Goal: Task Accomplishment & Management: Manage account settings

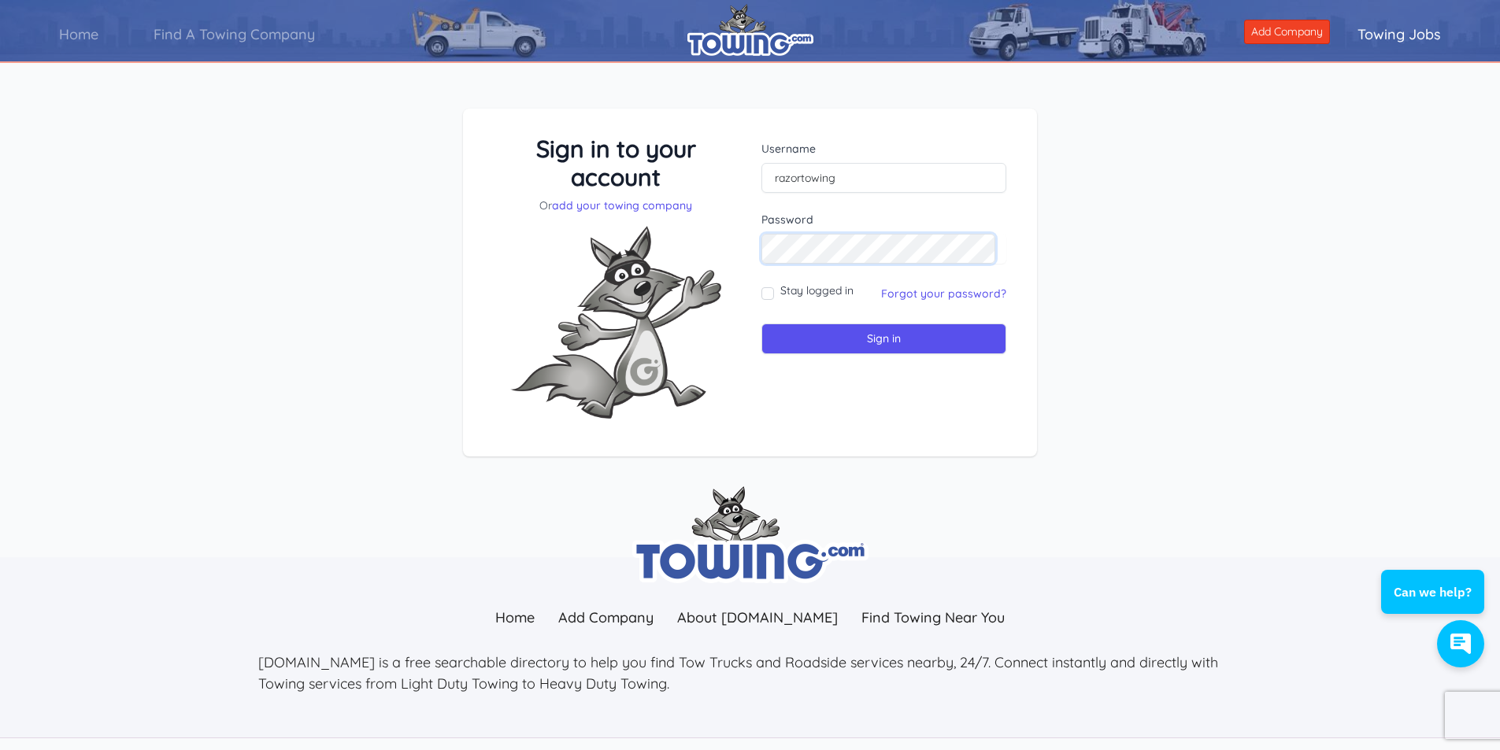
click at [761, 324] on input "Sign in" at bounding box center [883, 339] width 245 height 31
click at [775, 175] on input "razortowing" at bounding box center [883, 178] width 245 height 30
click at [890, 334] on input "Sign in" at bounding box center [883, 339] width 245 height 31
click at [869, 171] on input "text" at bounding box center [883, 178] width 245 height 30
type input "razortowing"
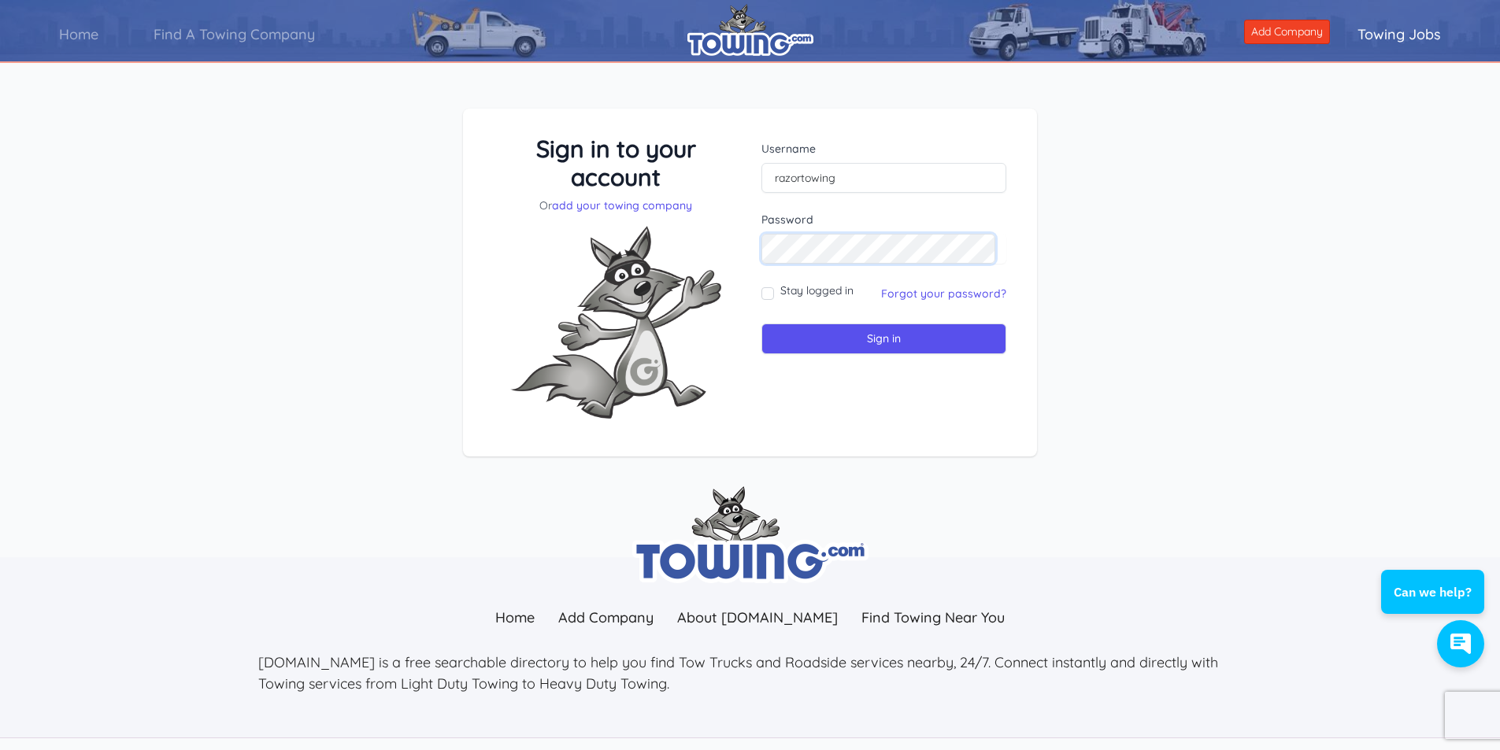
click at [761, 324] on input "Sign in" at bounding box center [883, 339] width 245 height 31
click at [980, 293] on link "Forgot your password?" at bounding box center [943, 294] width 125 height 14
click at [886, 339] on input "Sign in" at bounding box center [883, 339] width 245 height 31
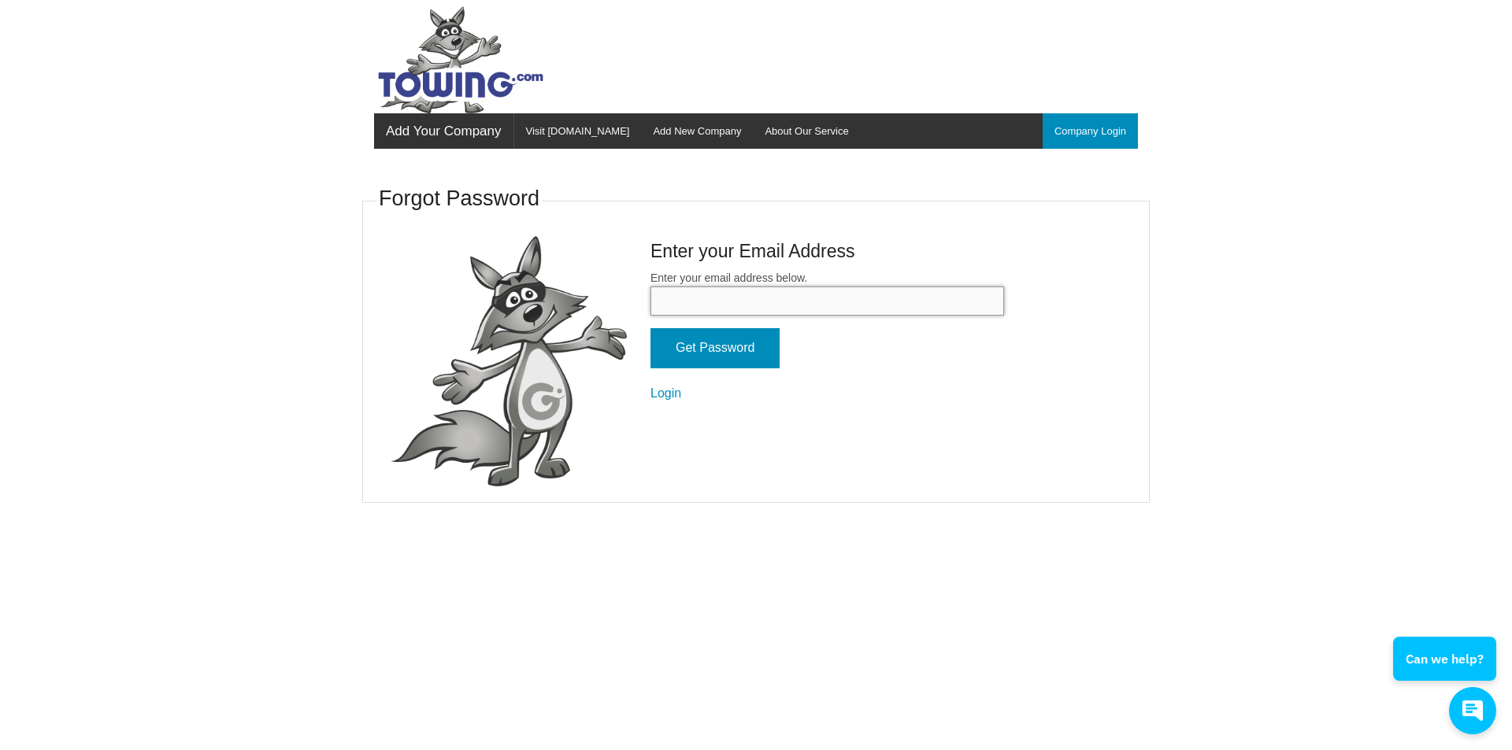
click at [834, 310] on input "Enter your email address below." at bounding box center [826, 301] width 353 height 29
type input "[PERSON_NAME][EMAIL_ADDRESS][DOMAIN_NAME]"
click at [650, 328] on input "Get Password" at bounding box center [714, 348] width 129 height 40
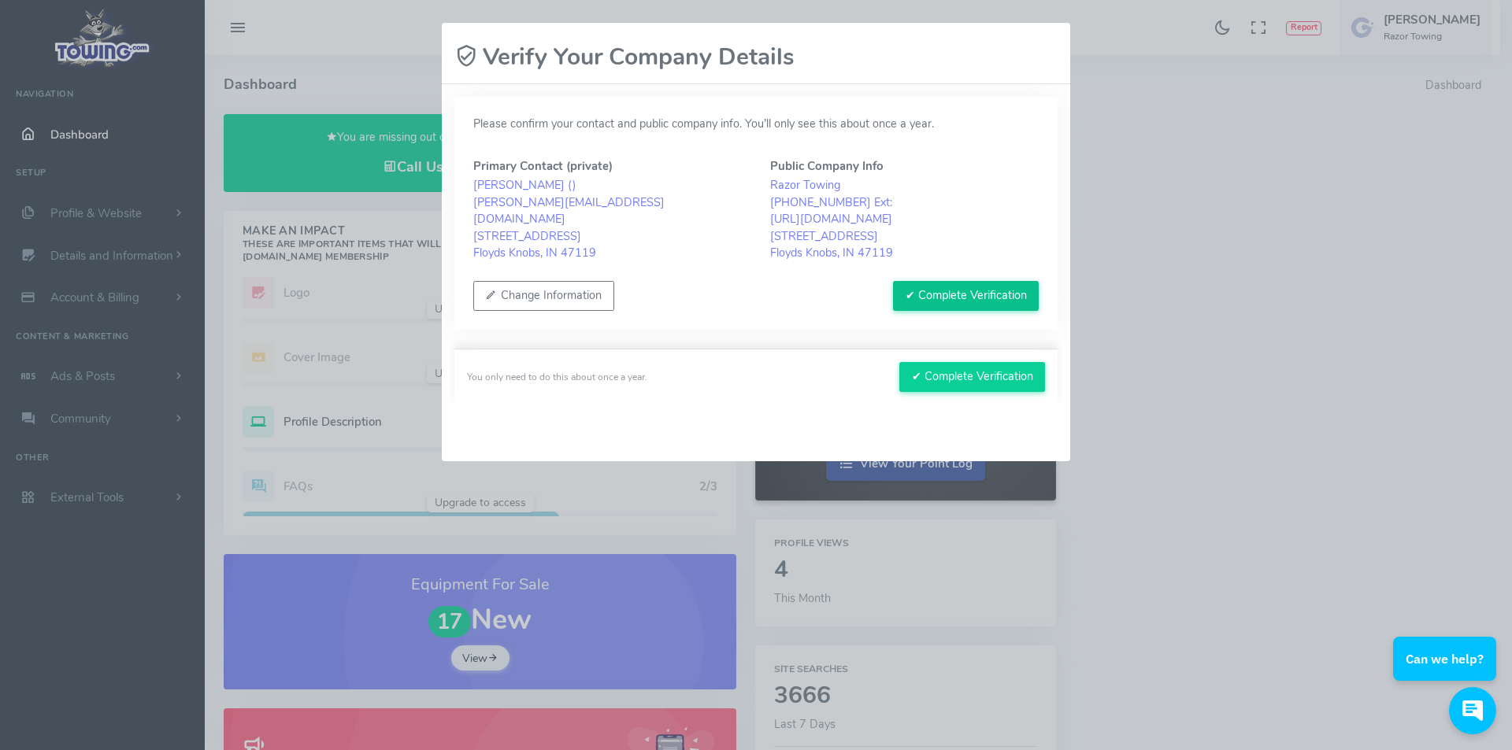
click at [991, 291] on button "✔ Complete Verification" at bounding box center [966, 296] width 146 height 30
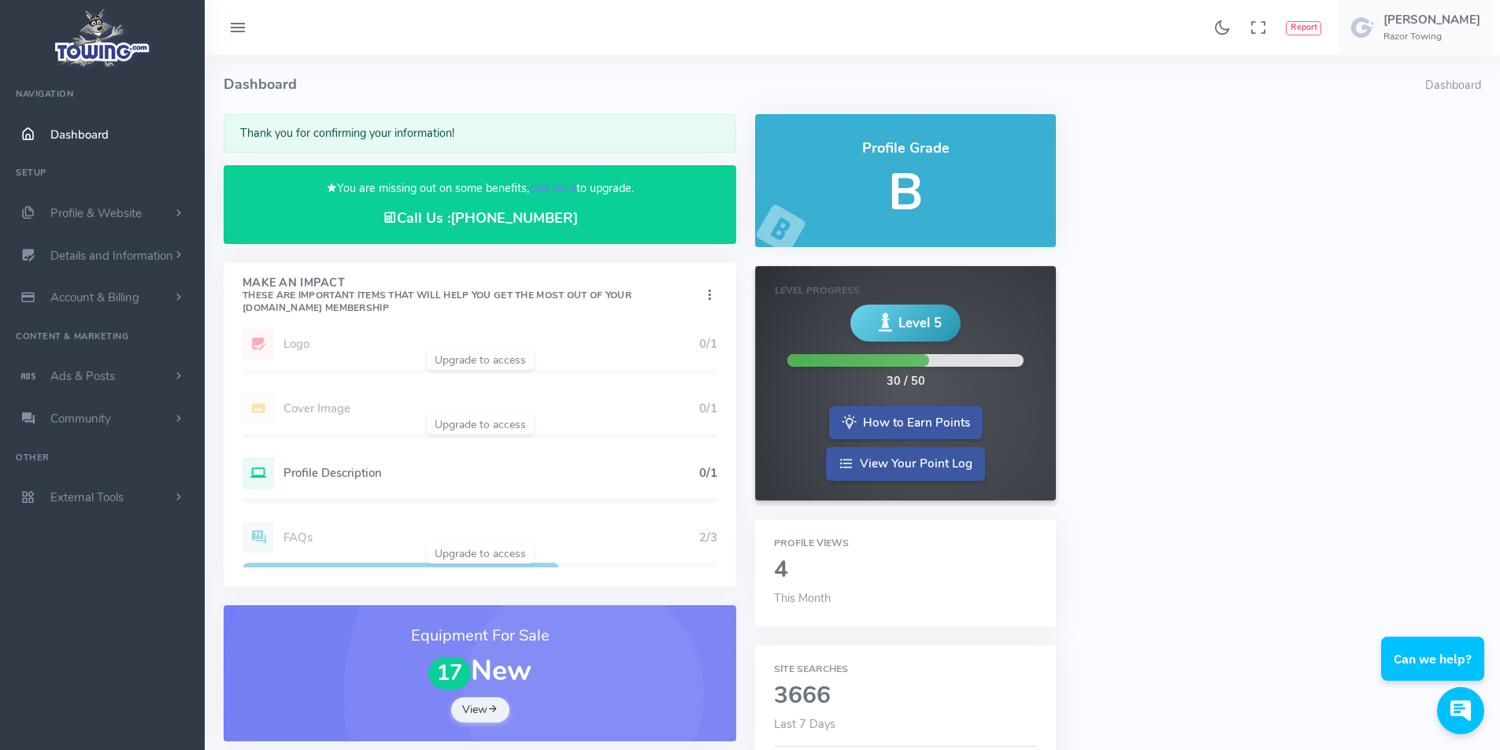
click at [347, 473] on h5 "Profile Description" at bounding box center [491, 473] width 416 height 13
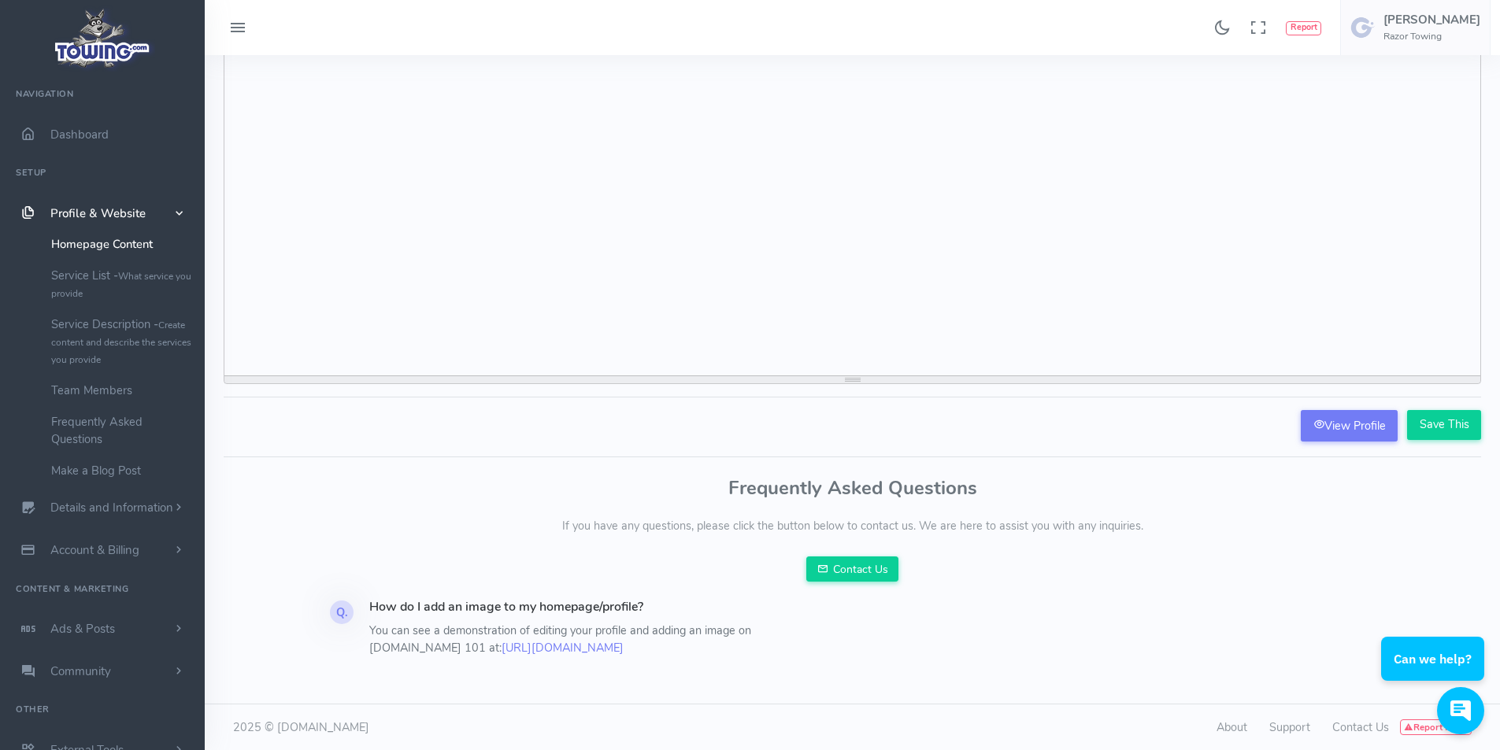
scroll to position [128, 0]
click at [1345, 433] on link "View Profile" at bounding box center [1349, 424] width 97 height 31
click at [103, 213] on span "Profile & Website" at bounding box center [97, 213] width 95 height 16
click at [129, 218] on span "Profile & Website" at bounding box center [97, 213] width 95 height 16
click at [70, 132] on span "Dashboard" at bounding box center [79, 135] width 58 height 16
